Goal: Transaction & Acquisition: Subscribe to service/newsletter

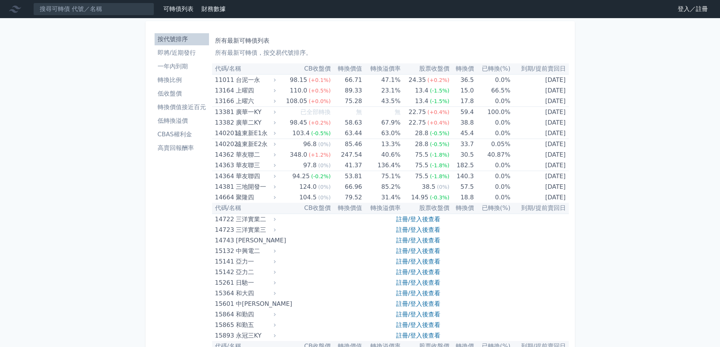
click at [689, 9] on link "登入／註冊" at bounding box center [693, 9] width 42 height 12
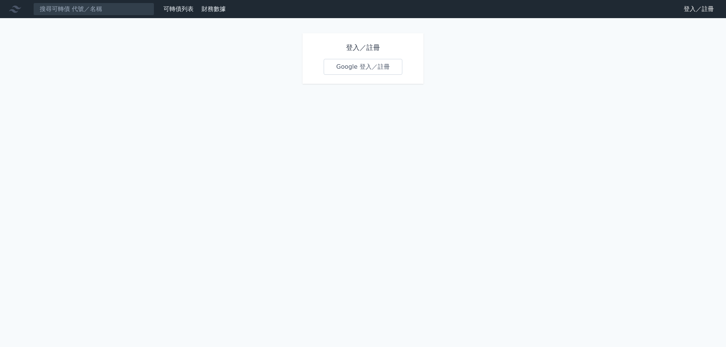
click at [376, 63] on link "Google 登入／註冊" at bounding box center [363, 67] width 79 height 16
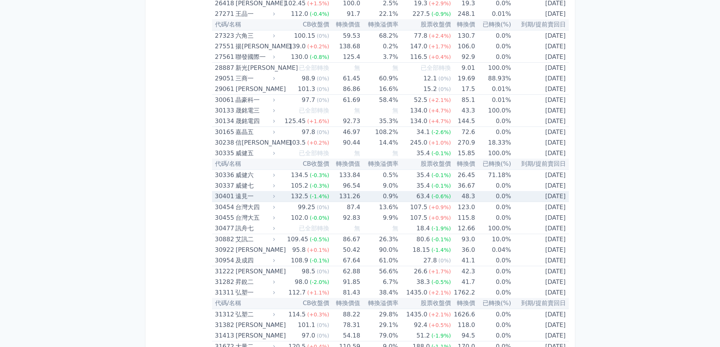
scroll to position [983, 0]
